Goal: Information Seeking & Learning: Learn about a topic

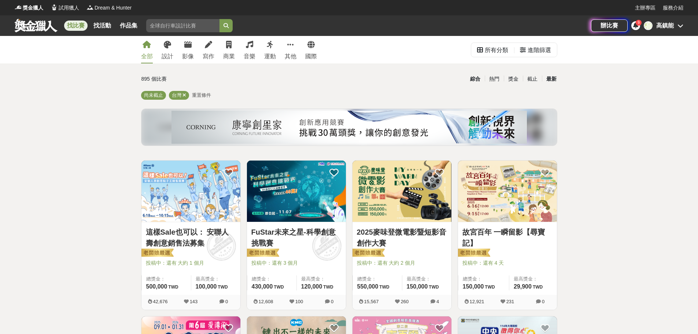
click at [548, 77] on div "最新" at bounding box center [551, 79] width 19 height 13
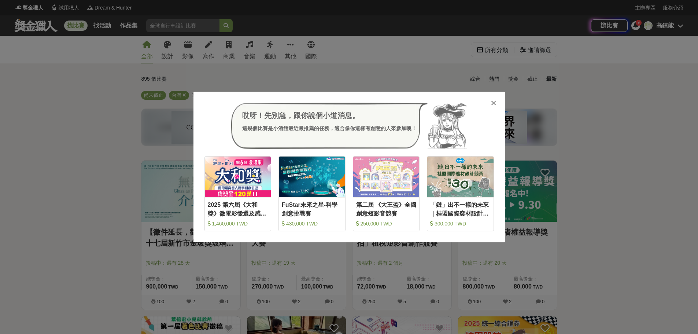
click at [491, 104] on icon at bounding box center [493, 102] width 5 height 7
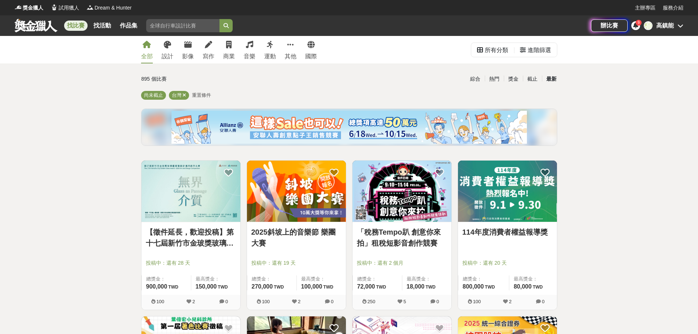
click at [552, 78] on div "最新" at bounding box center [551, 79] width 19 height 13
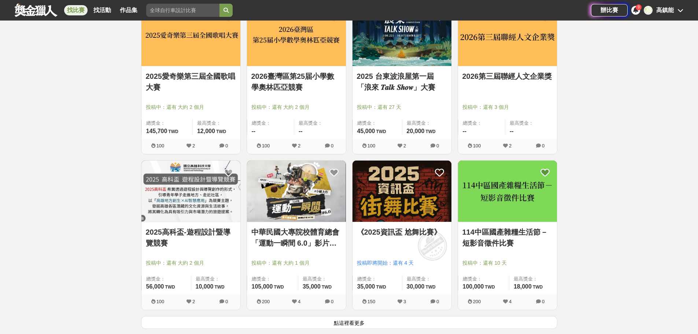
scroll to position [842, 0]
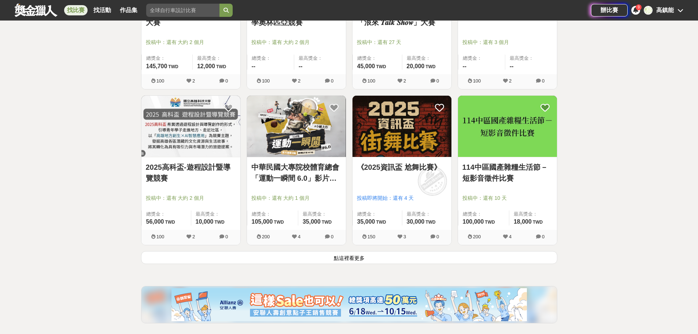
click at [352, 256] on button "點這裡看更多" at bounding box center [349, 257] width 416 height 13
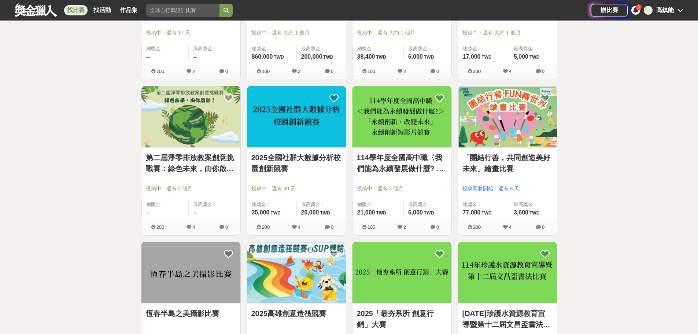
scroll to position [1722, 0]
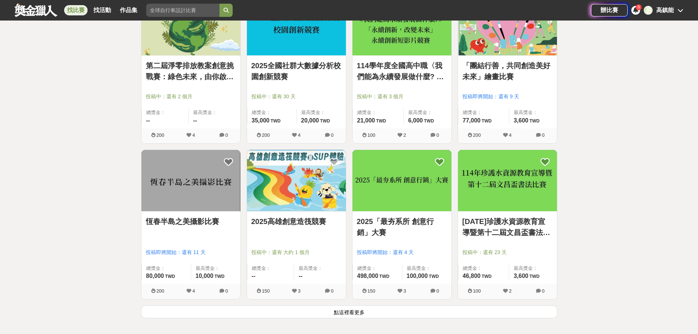
click at [360, 309] on button "點這裡看更多" at bounding box center [349, 311] width 416 height 13
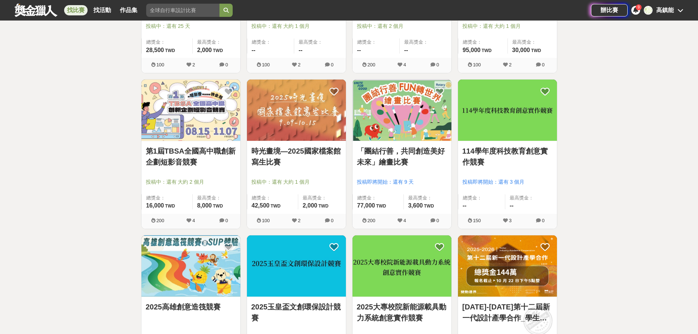
scroll to position [2710, 0]
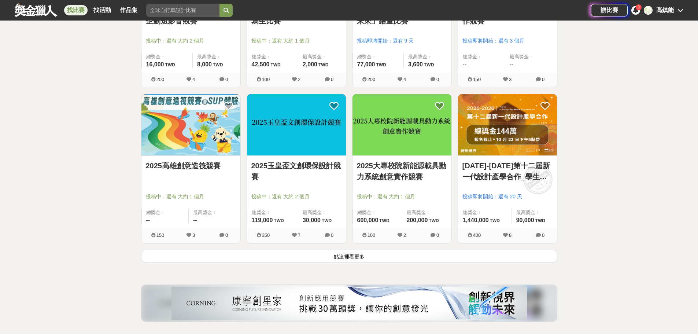
click at [363, 255] on button "點這裡看更多" at bounding box center [349, 255] width 416 height 13
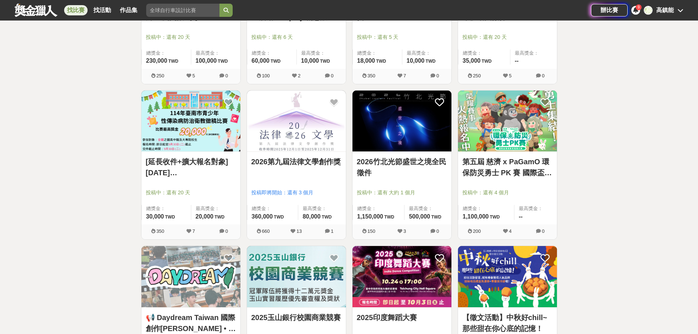
scroll to position [3223, 0]
